Goal: Navigation & Orientation: Find specific page/section

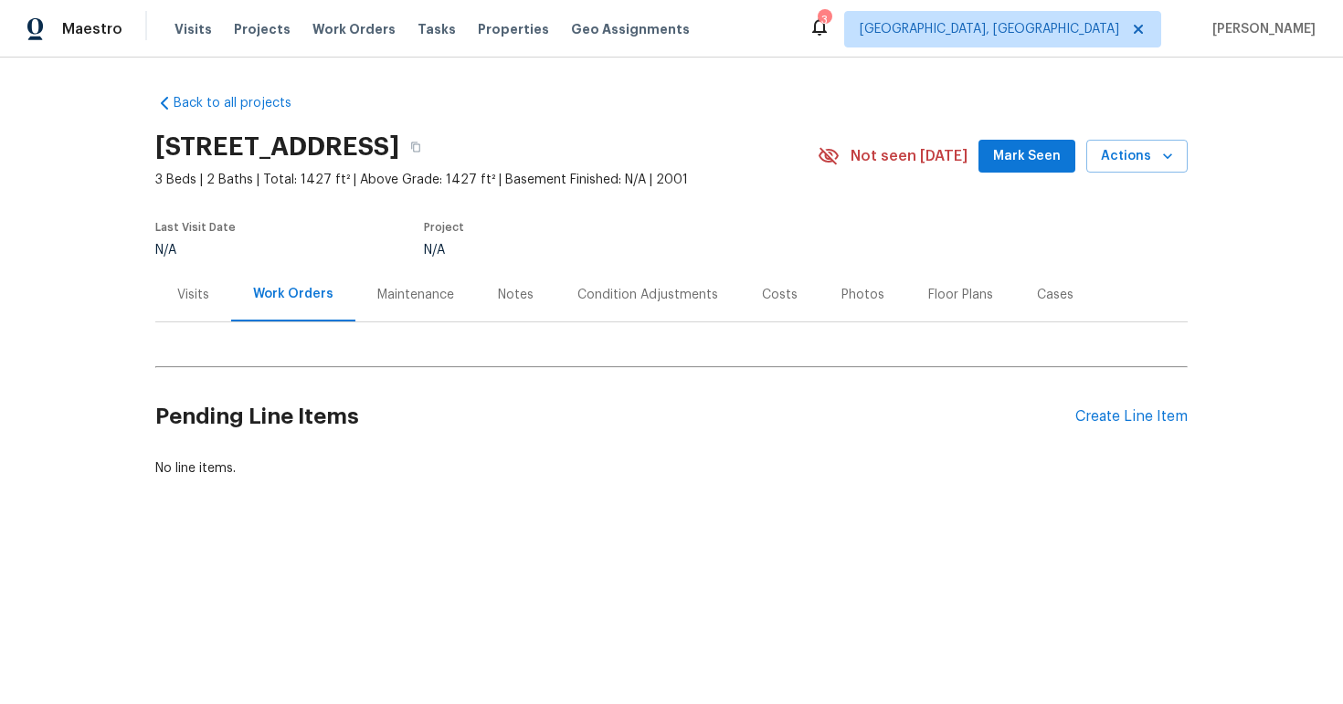
click at [178, 296] on div "Visits" at bounding box center [193, 295] width 32 height 18
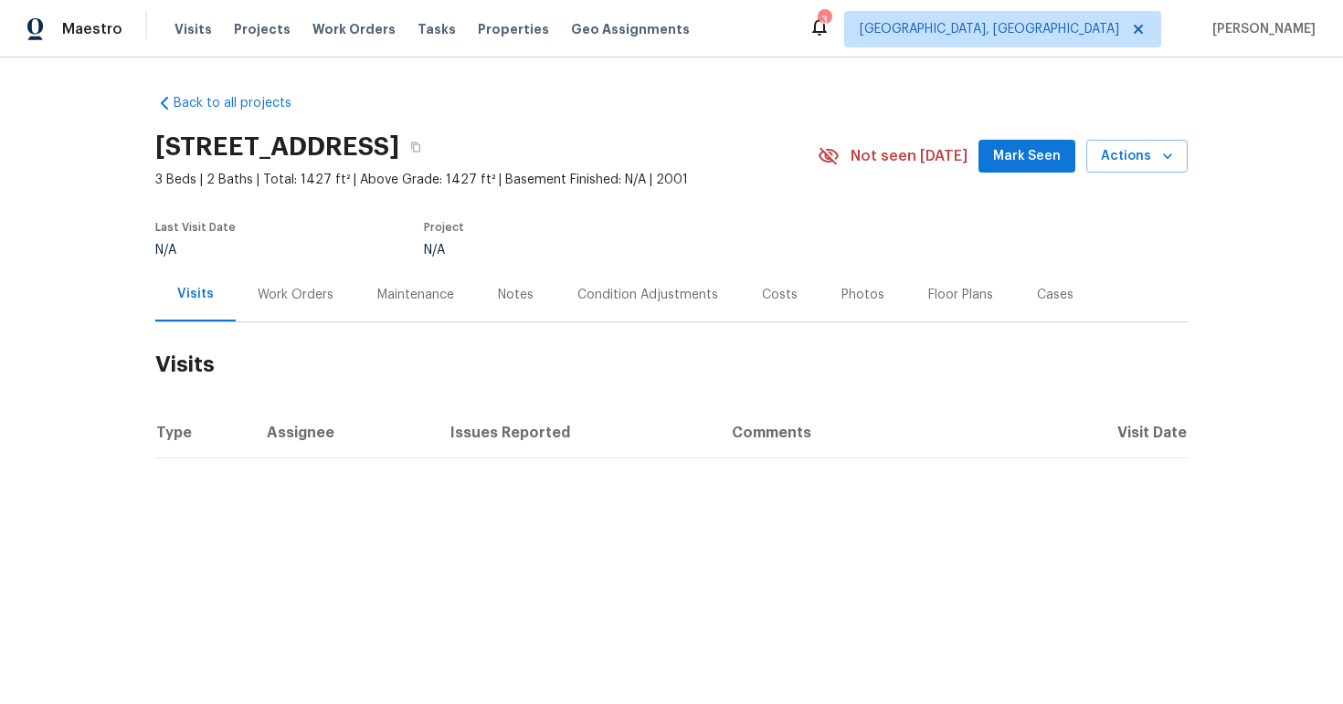
click at [307, 295] on div "Work Orders" at bounding box center [296, 295] width 76 height 18
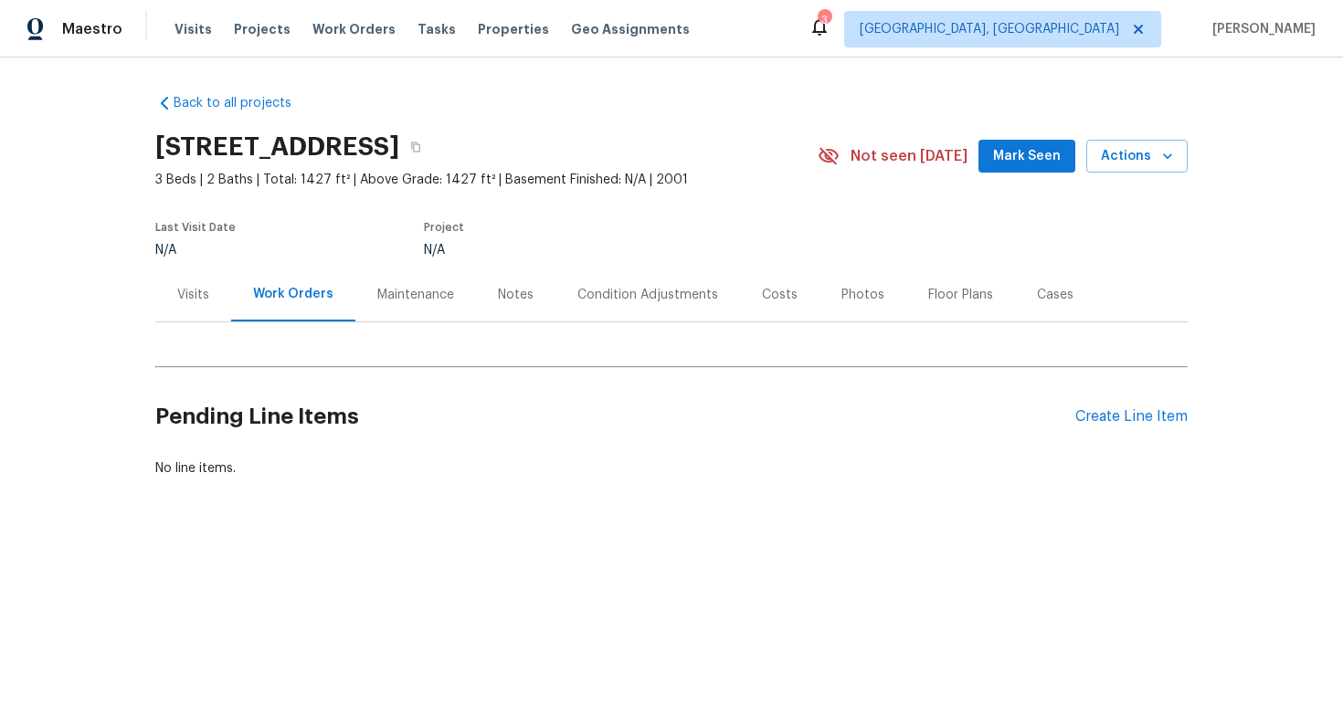
click at [408, 300] on div "Maintenance" at bounding box center [415, 295] width 77 height 18
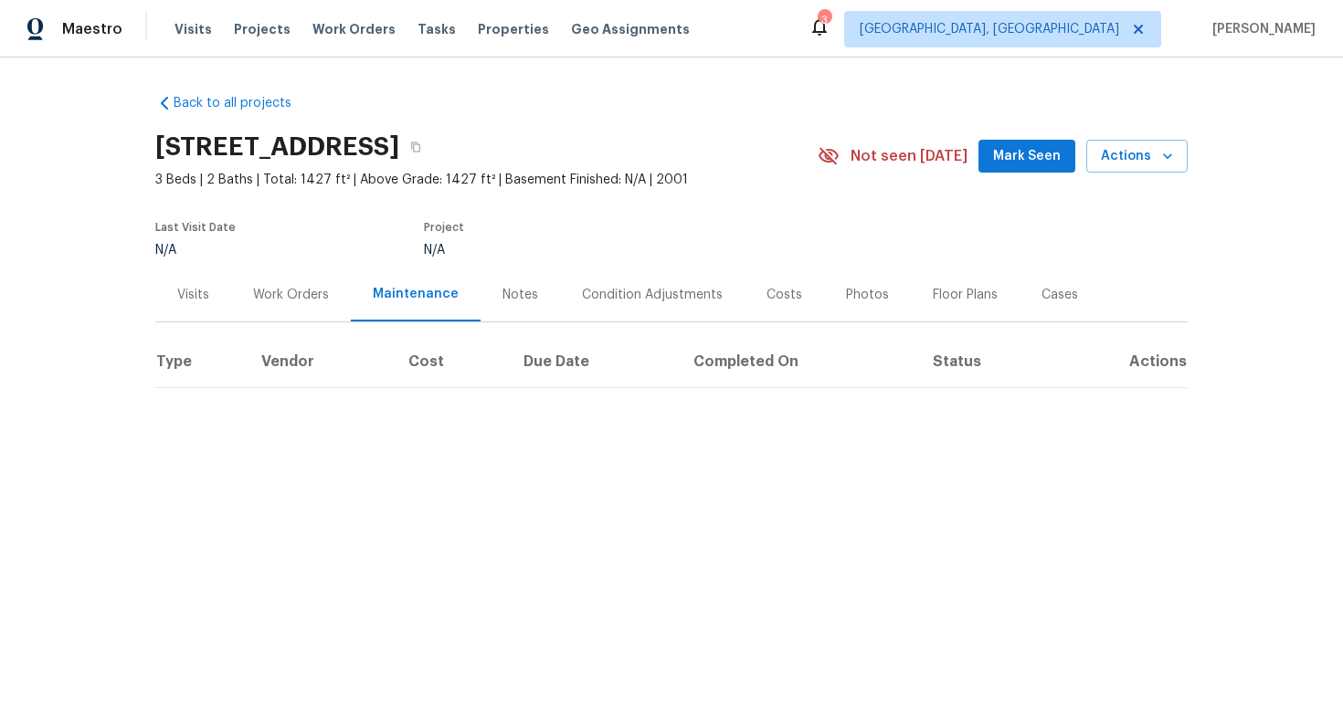
click at [509, 291] on div "Notes" at bounding box center [521, 295] width 36 height 18
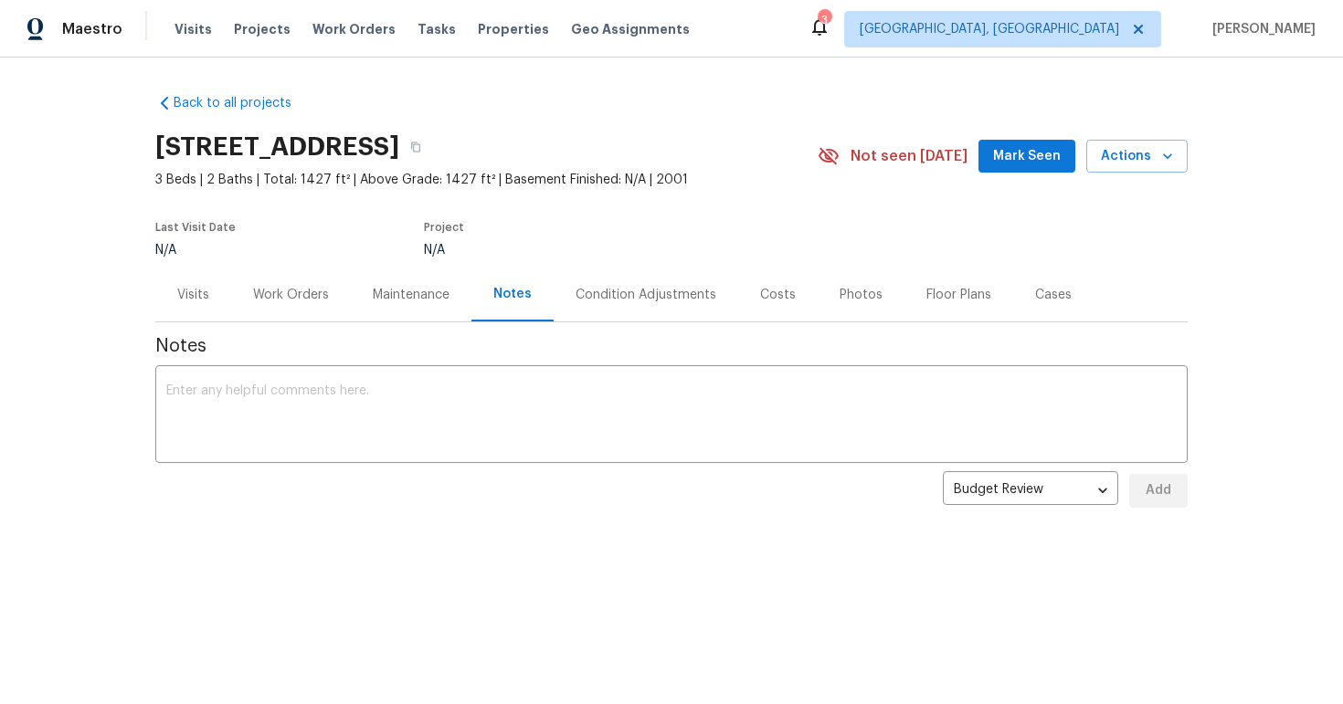
click at [178, 292] on div "Visits" at bounding box center [193, 295] width 32 height 18
